Goal: Task Accomplishment & Management: Use online tool/utility

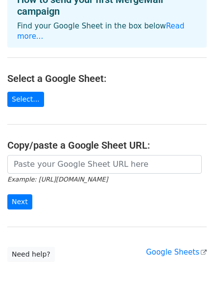
scroll to position [106, 0]
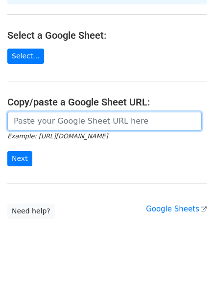
click at [73, 116] on input "url" at bounding box center [104, 121] width 194 height 19
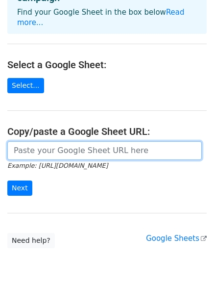
scroll to position [57, 0]
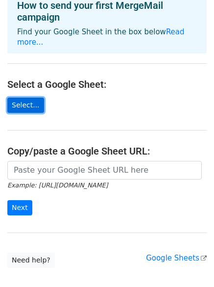
click at [19, 97] on link "Select..." at bounding box center [25, 104] width 37 height 15
click at [23, 97] on link "Select..." at bounding box center [25, 104] width 37 height 15
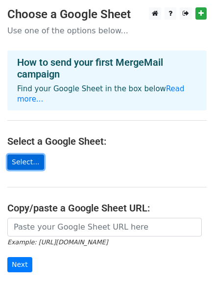
click at [18, 154] on link "Select..." at bounding box center [25, 161] width 37 height 15
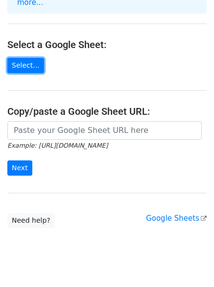
scroll to position [106, 0]
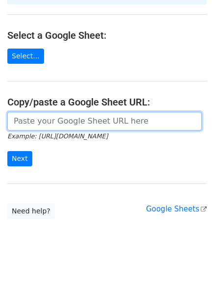
click at [79, 112] on input "url" at bounding box center [104, 121] width 194 height 19
paste input "https://docs.google.com/spreadsheets/d/1NorkcsnzZV9SdHukGDH7MNSMfwhf7zks/edit?u…"
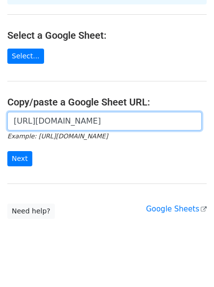
scroll to position [0, 371]
type input "https://docs.google.com/spreadsheets/d/1NorkcsnzZV9SdHukGDH7MNSMfwhf7zks/edit?u…"
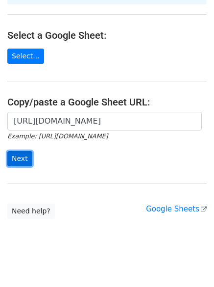
scroll to position [0, 0]
click at [16, 151] on input "Next" at bounding box center [19, 158] width 25 height 15
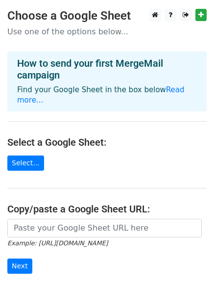
scroll to position [170, 0]
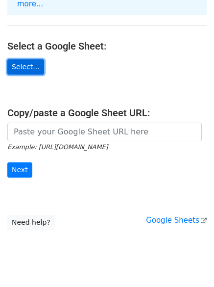
click at [21, 59] on link "Select..." at bounding box center [25, 66] width 37 height 15
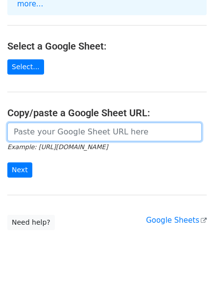
click at [75, 122] on input "url" at bounding box center [104, 131] width 194 height 19
paste input "[URL][DOMAIN_NAME]"
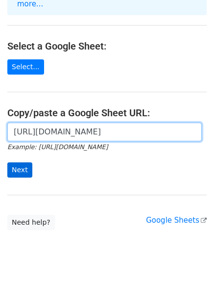
type input "https://docs.google.com/spreadsheets/d/1NorkcsnzZV9SdHukGDH7MNSMfwhf7zks/edit?g…"
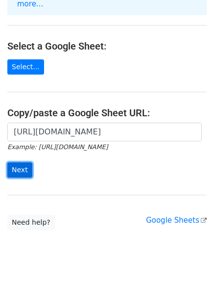
scroll to position [0, 0]
click at [25, 162] on input "Next" at bounding box center [19, 169] width 25 height 15
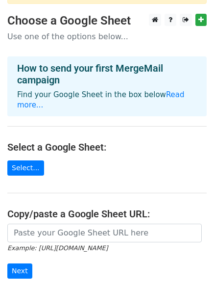
scroll to position [170, 0]
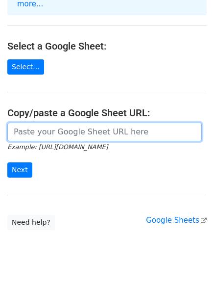
click at [43, 122] on input "url" at bounding box center [104, 131] width 194 height 19
paste input "https://docs.google.com/spreadsheets/d/1eDBQXcH34VoDWa5CsJCdLt_rMzlTPS3vphpwZHN…"
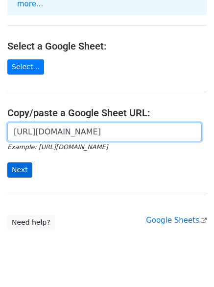
type input "https://docs.google.com/spreadsheets/d/1eDBQXcH34VoDWa5CsJCdLt_rMzlTPS3vphpwZHN…"
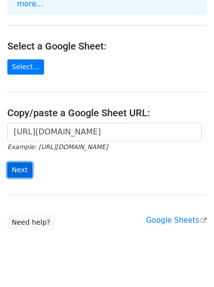
click at [19, 162] on input "Next" at bounding box center [19, 169] width 25 height 15
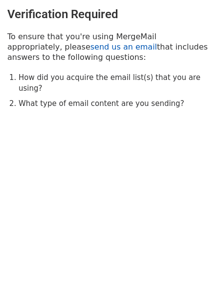
click at [91, 50] on link "send us an email" at bounding box center [124, 46] width 67 height 9
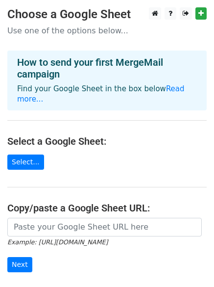
scroll to position [98, 0]
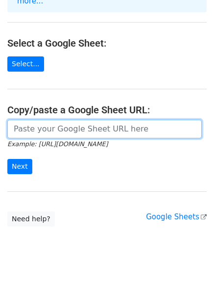
click at [80, 119] on input "url" at bounding box center [104, 128] width 194 height 19
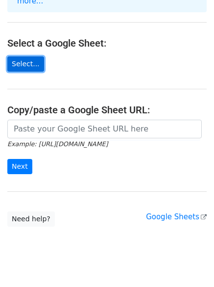
click at [15, 56] on link "Select..." at bounding box center [25, 63] width 37 height 15
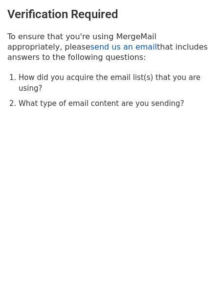
click at [91, 50] on link "send us an email" at bounding box center [124, 46] width 67 height 9
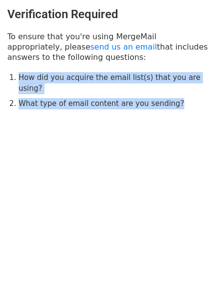
drag, startPoint x: 175, startPoint y: 94, endPoint x: -3, endPoint y: 67, distance: 180.3
click at [0, 67] on html "Verification Required To ensure that you're using MergeMail appropriately, plea…" at bounding box center [110, 143] width 221 height 287
